Goal: Find specific page/section: Find specific page/section

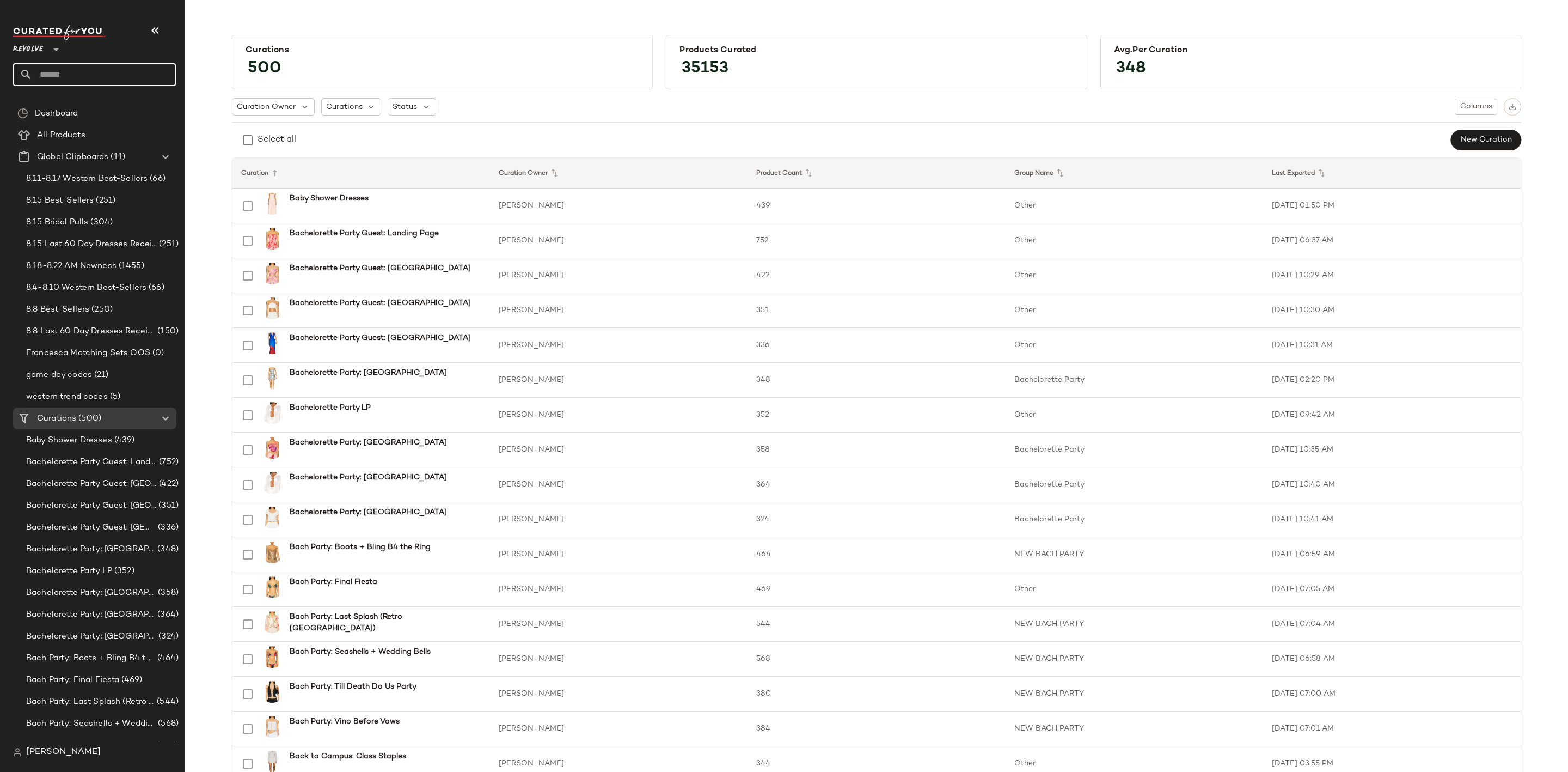
click at [116, 76] on input "text" at bounding box center [104, 74] width 143 height 23
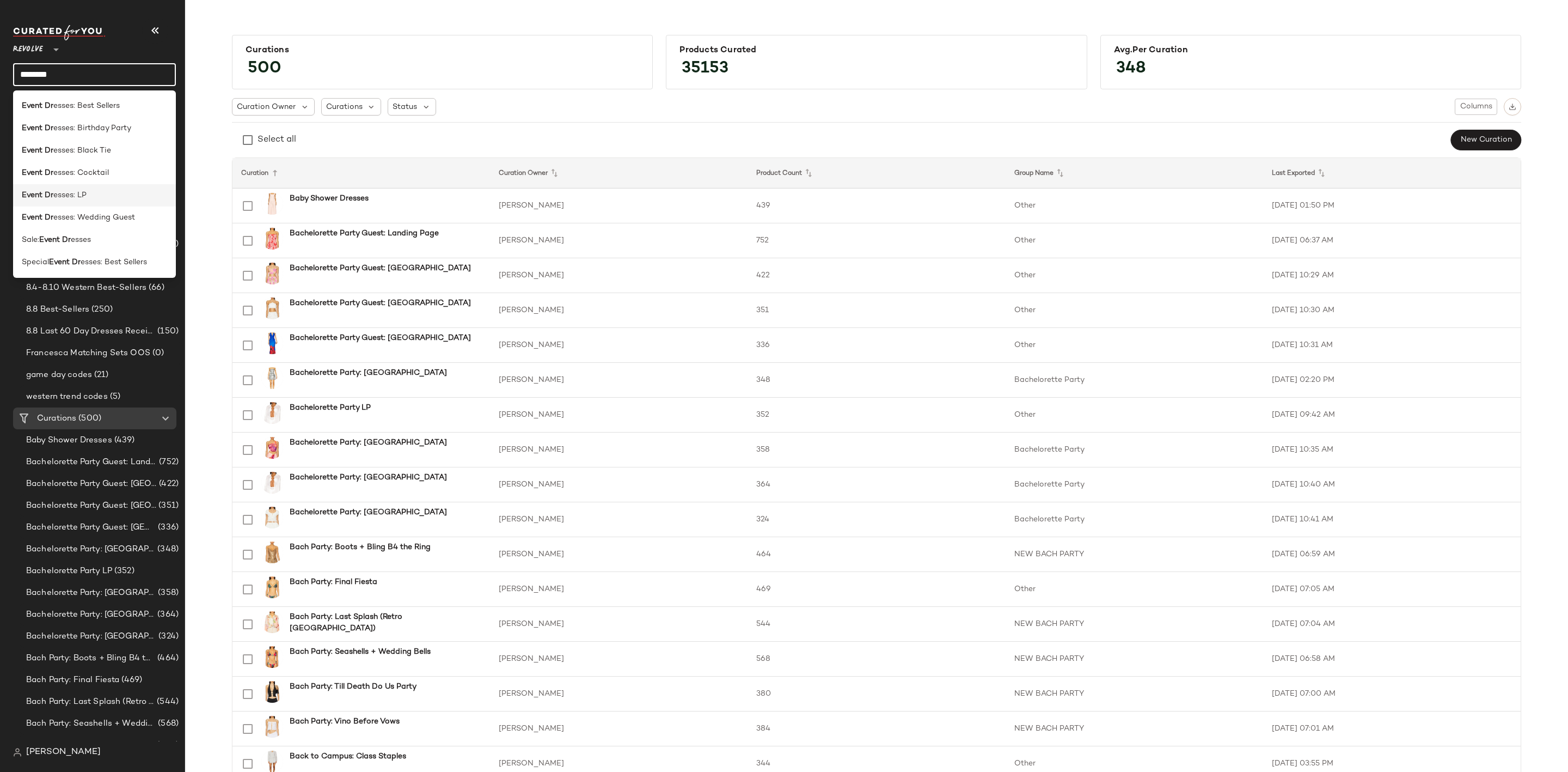
type input "********"
click at [44, 229] on div "Event Dr esses: LP" at bounding box center [94, 239] width 163 height 22
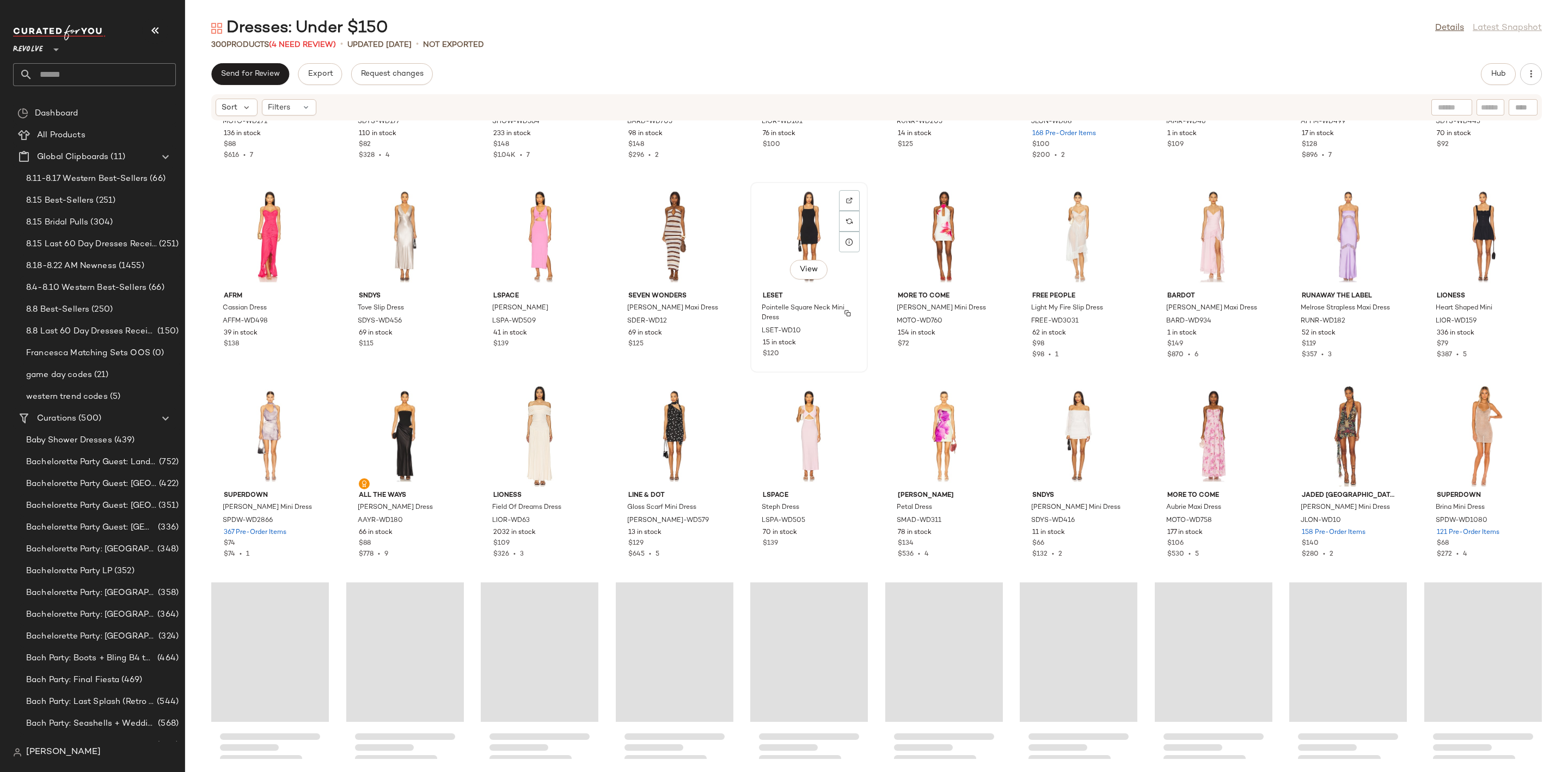
scroll to position [5345, 0]
